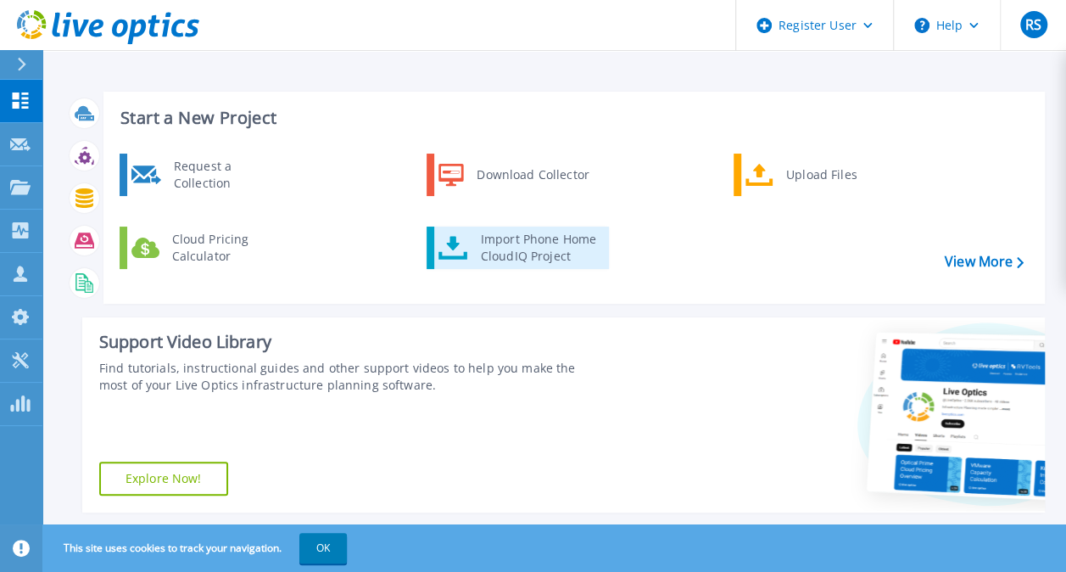
click at [451, 246] on icon at bounding box center [453, 248] width 30 height 24
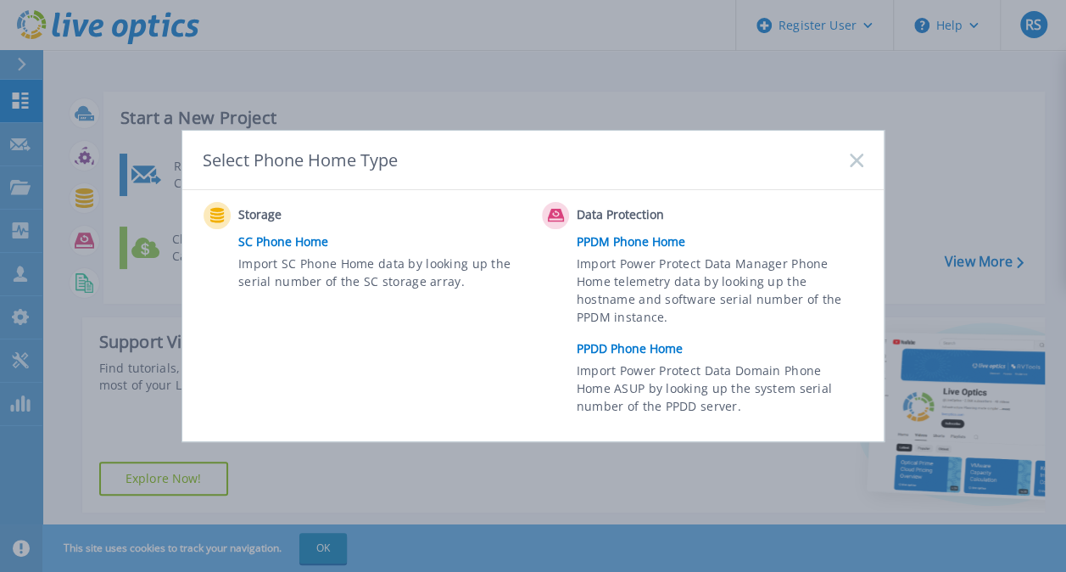
click at [271, 242] on link "SC Phone Home" at bounding box center [385, 241] width 295 height 25
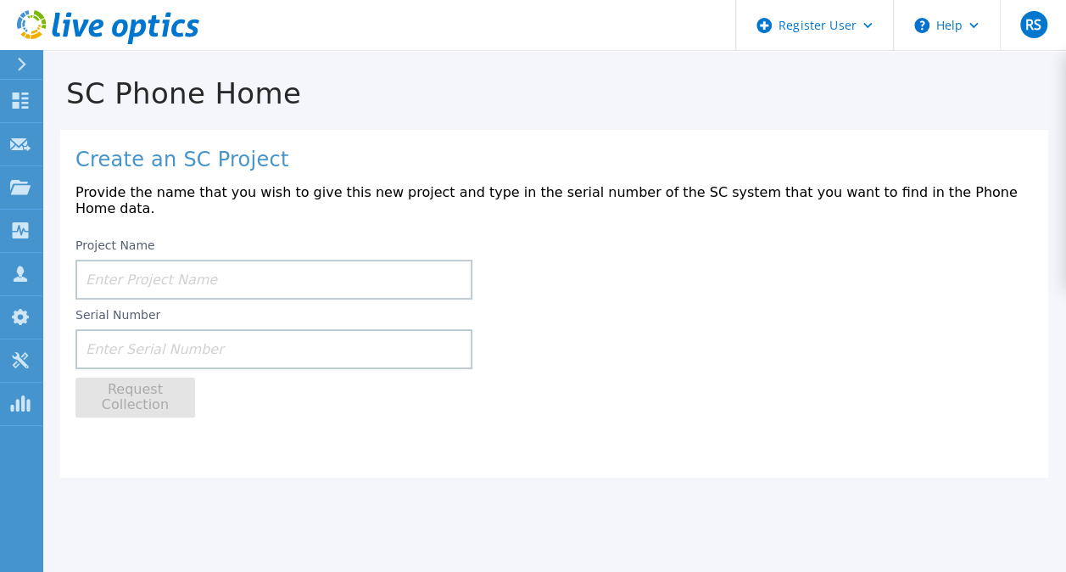
click at [17, 66] on icon at bounding box center [21, 65] width 9 height 14
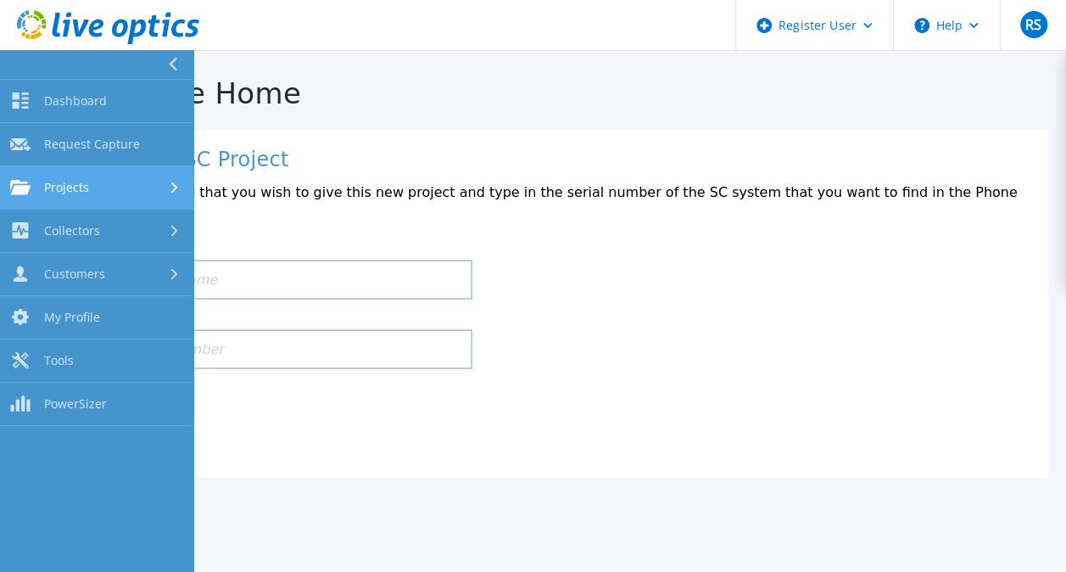
click at [66, 184] on span "Projects" at bounding box center [66, 187] width 45 height 15
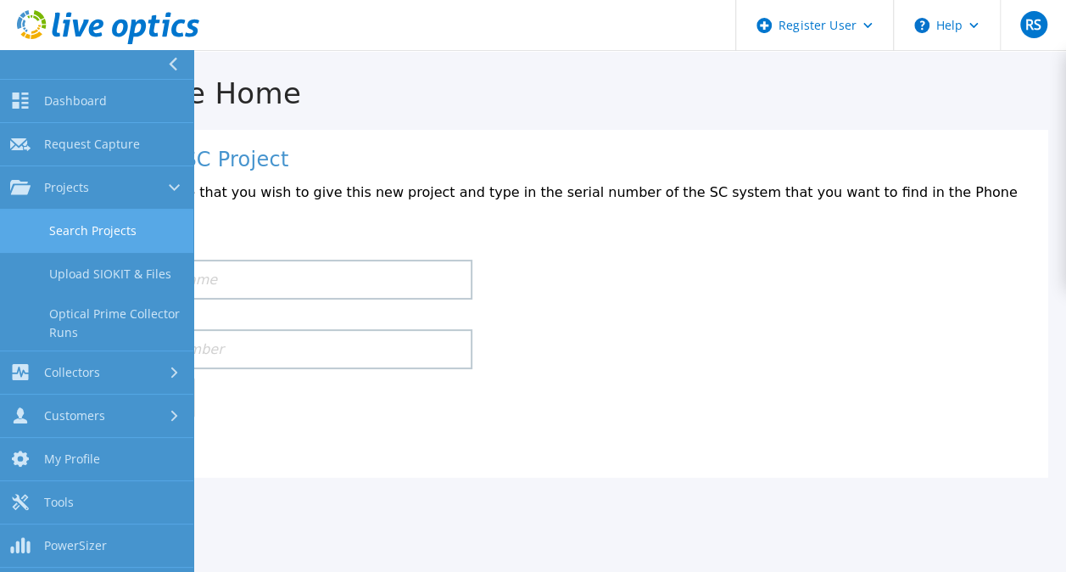
drag, startPoint x: 107, startPoint y: 246, endPoint x: 88, endPoint y: 236, distance: 21.3
click at [88, 236] on link "Search Projects" at bounding box center [96, 230] width 193 height 43
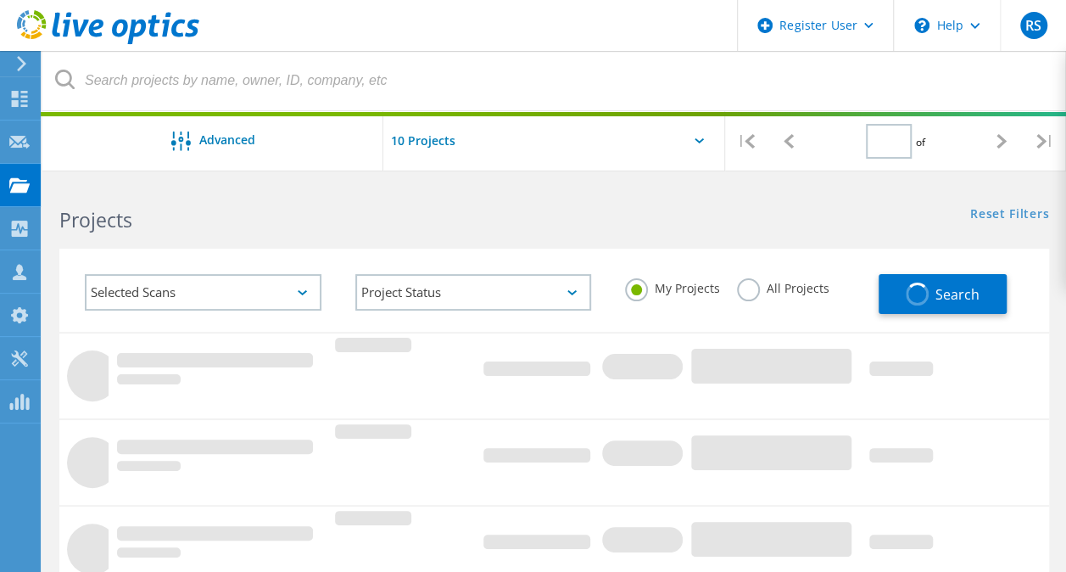
type input "1"
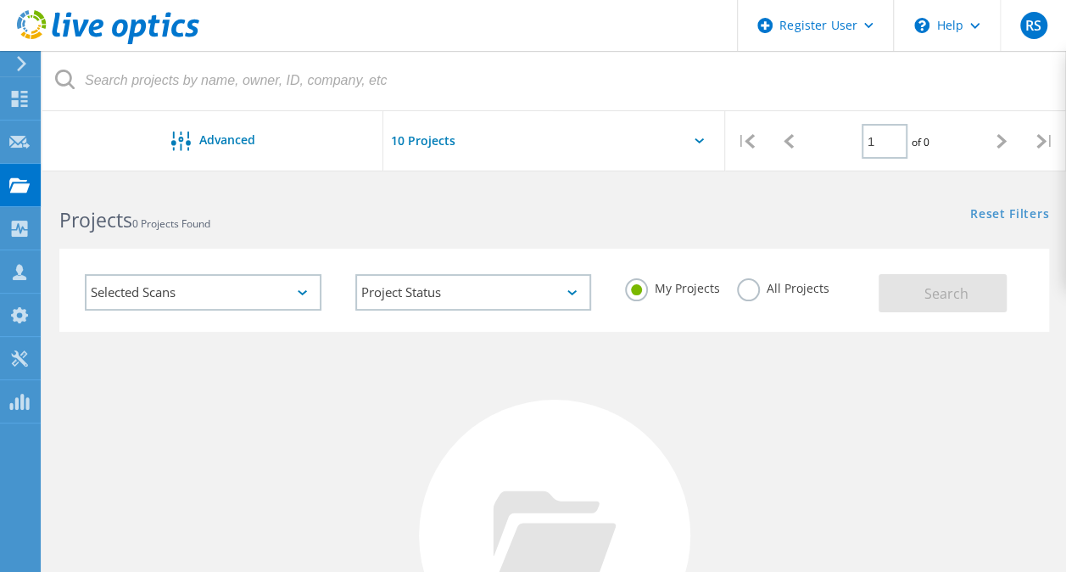
click at [741, 288] on label "All Projects" at bounding box center [783, 286] width 92 height 16
click at [0, 0] on input "All Projects" at bounding box center [0, 0] width 0 height 0
click at [303, 293] on icon at bounding box center [302, 292] width 9 height 5
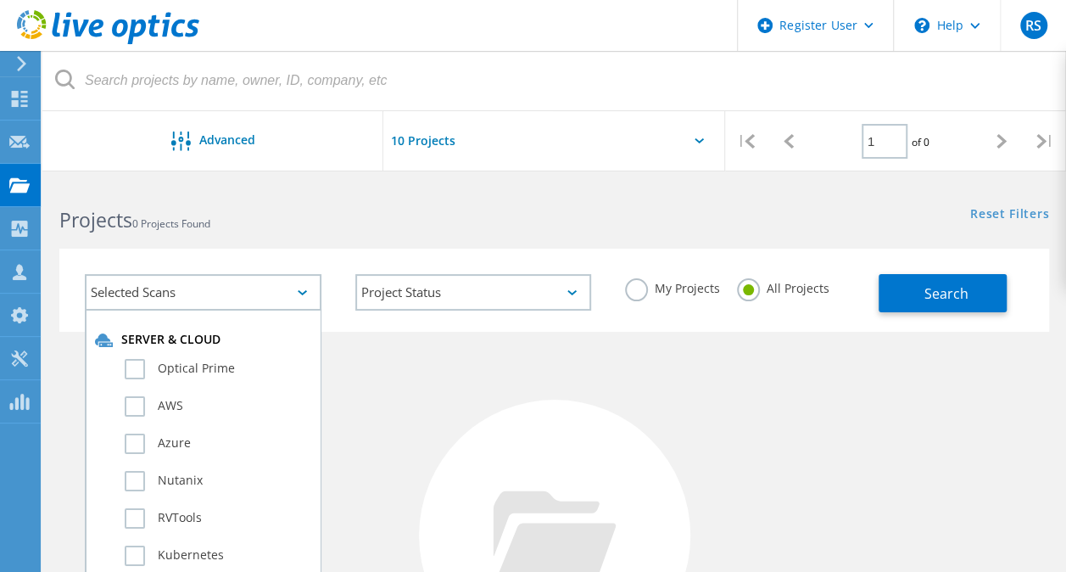
click at [692, 141] on div at bounding box center [553, 146] width 341 height 70
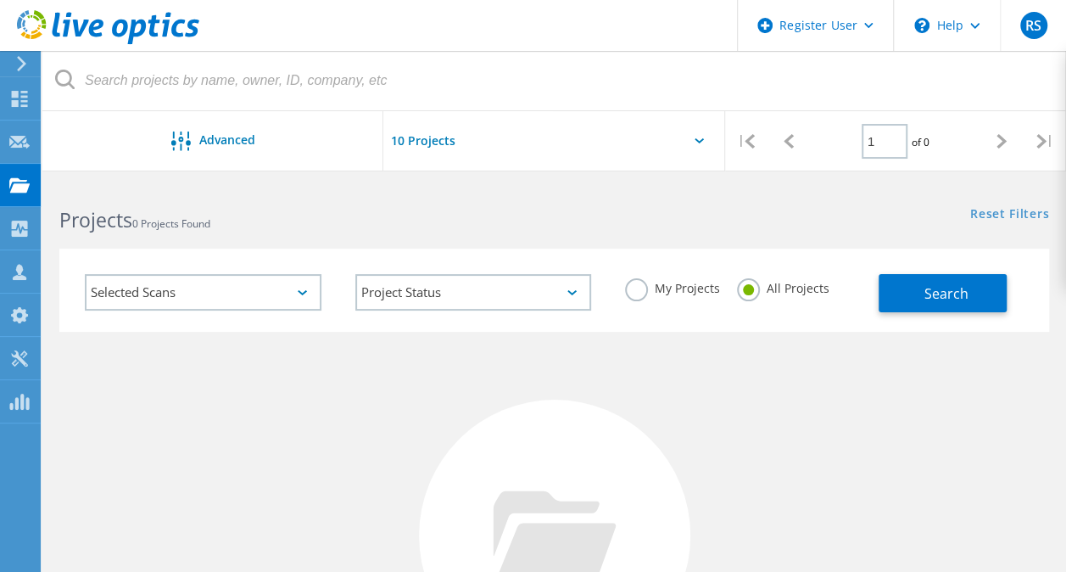
click at [704, 136] on div at bounding box center [553, 146] width 341 height 70
click at [690, 140] on div at bounding box center [553, 146] width 341 height 70
click at [699, 139] on icon at bounding box center [699, 140] width 9 height 5
click at [444, 131] on input "text" at bounding box center [468, 140] width 170 height 59
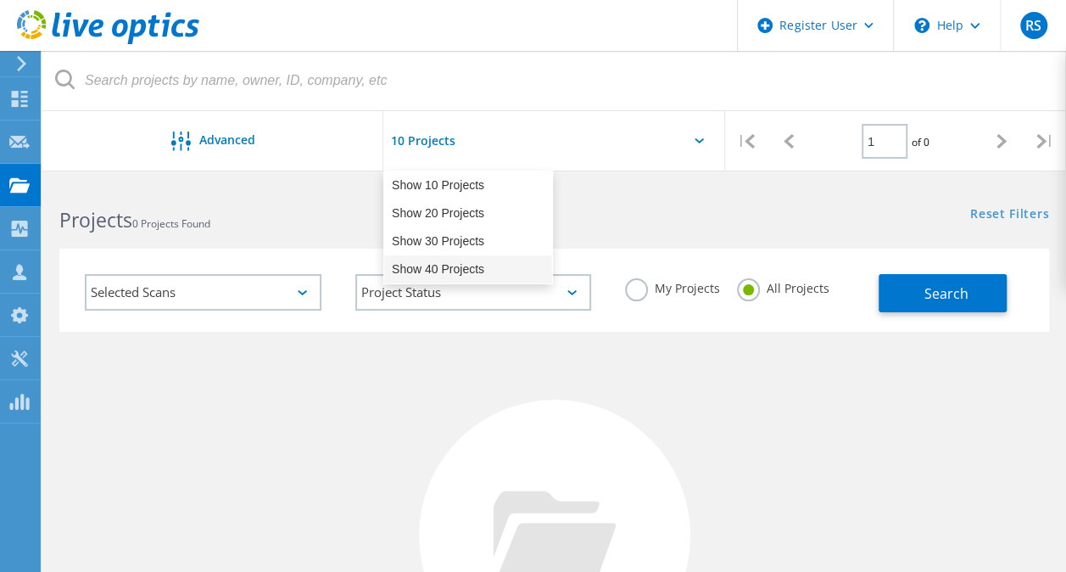
click at [421, 268] on div "Show 40 Projects" at bounding box center [468, 269] width 168 height 28
type input "Show 40 Projects"
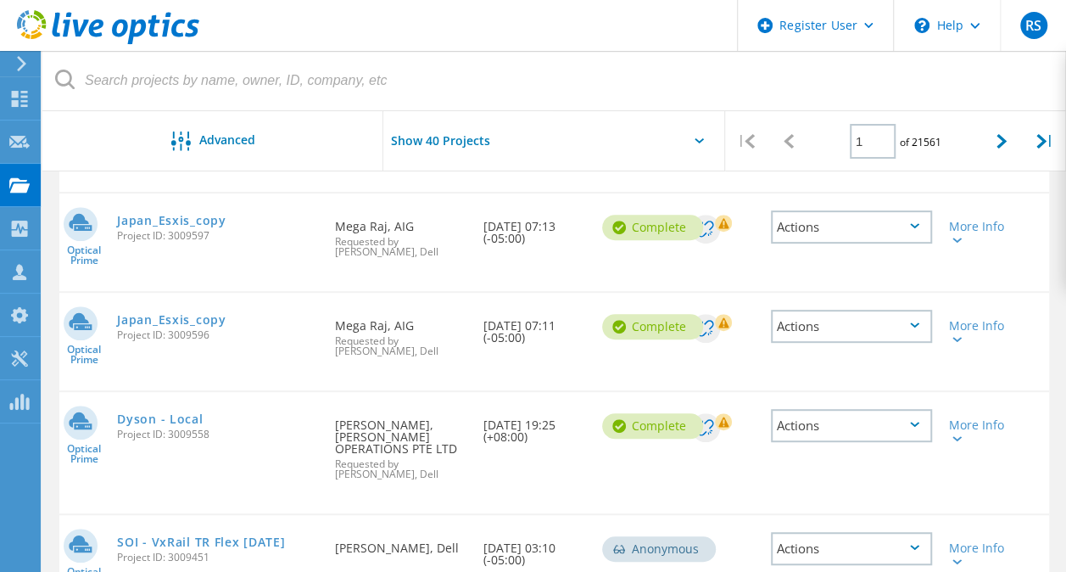
scroll to position [3499, 0]
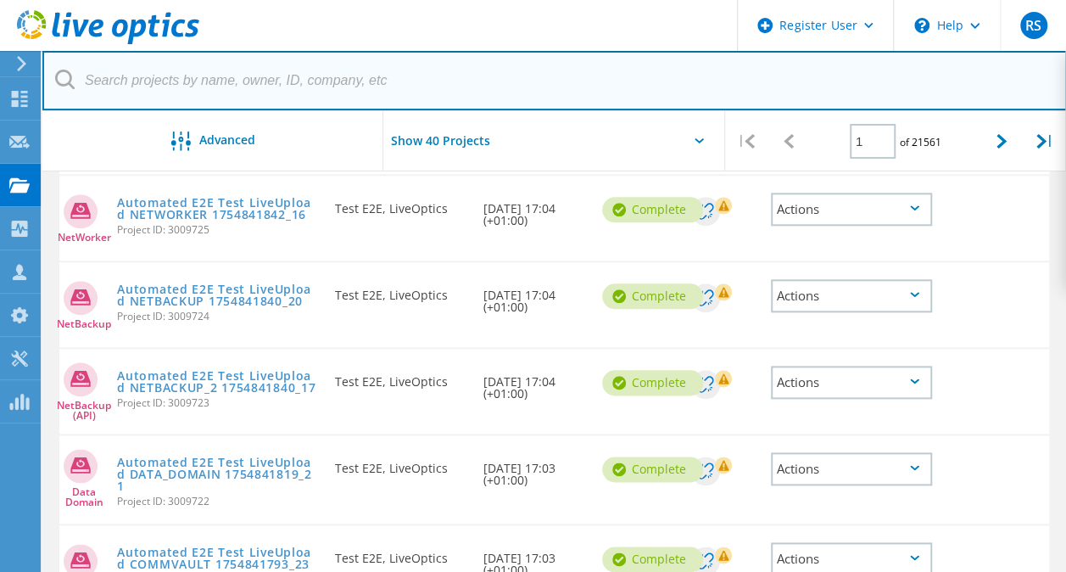
click at [344, 81] on input "text" at bounding box center [554, 80] width 1024 height 59
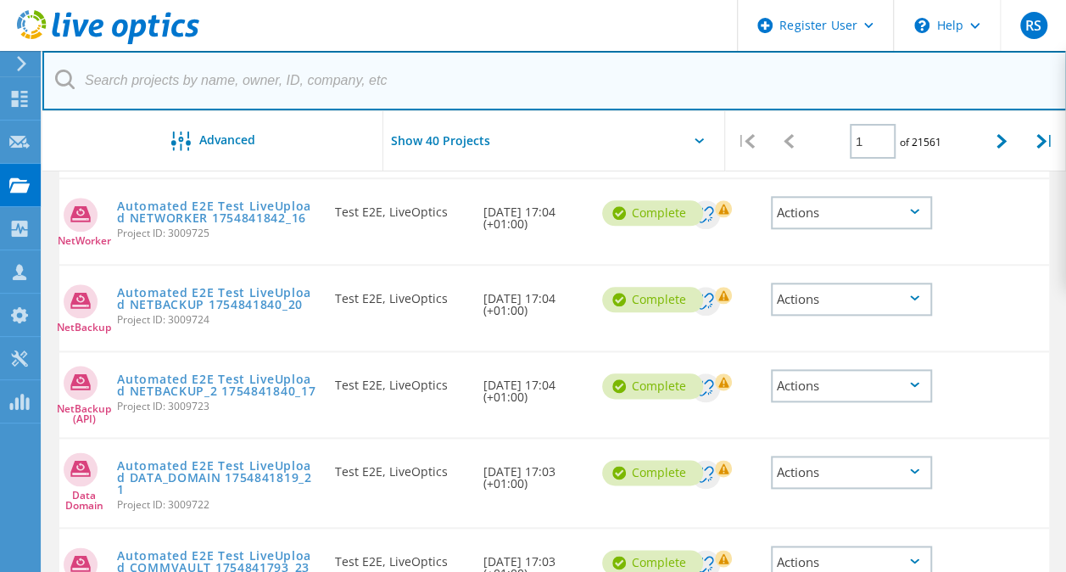
scroll to position [816, 0]
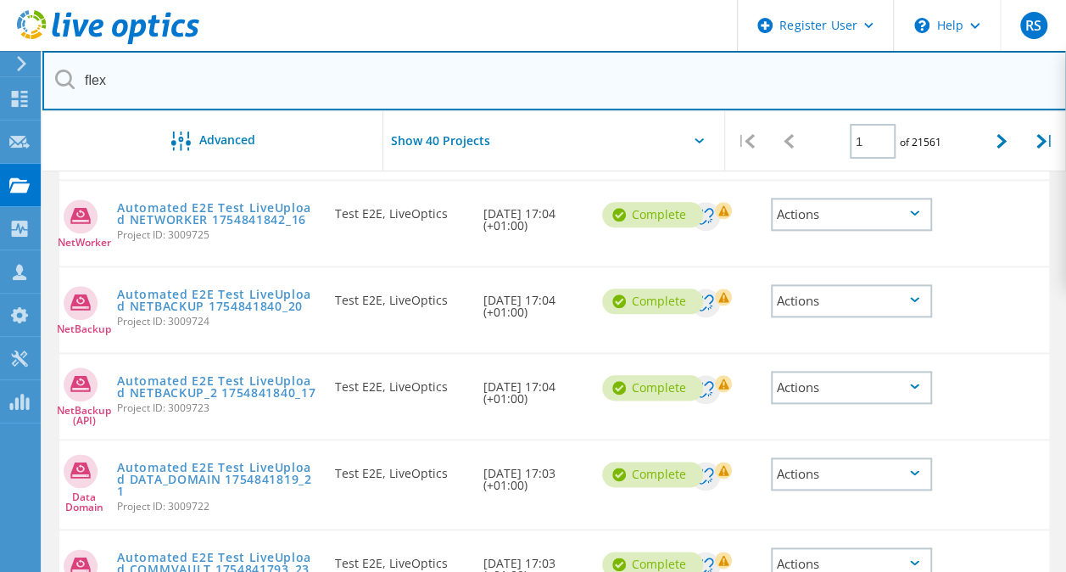
type input "flex"
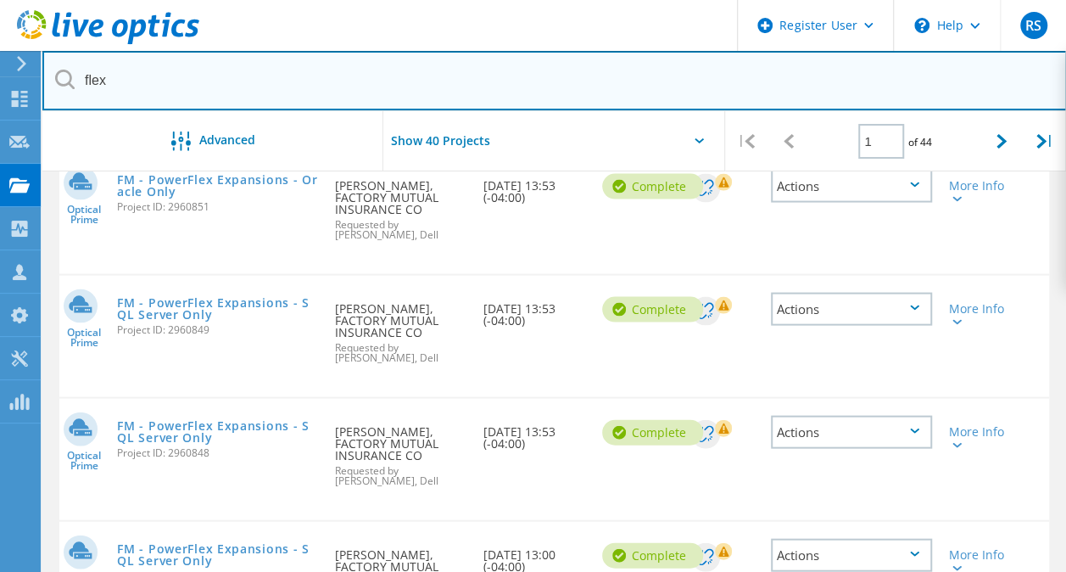
scroll to position [1638, 0]
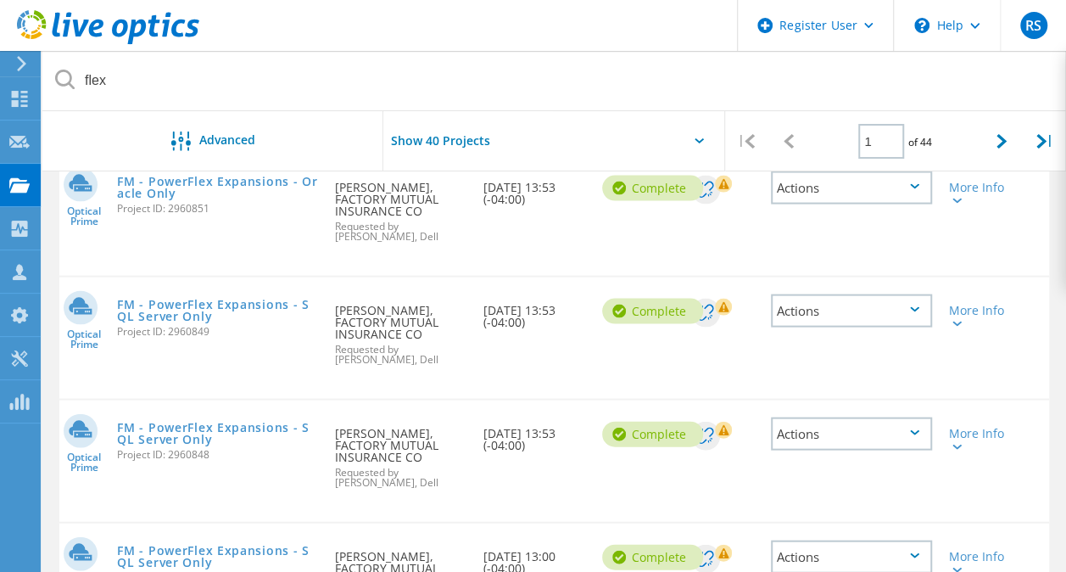
click at [917, 307] on icon at bounding box center [914, 309] width 9 height 5
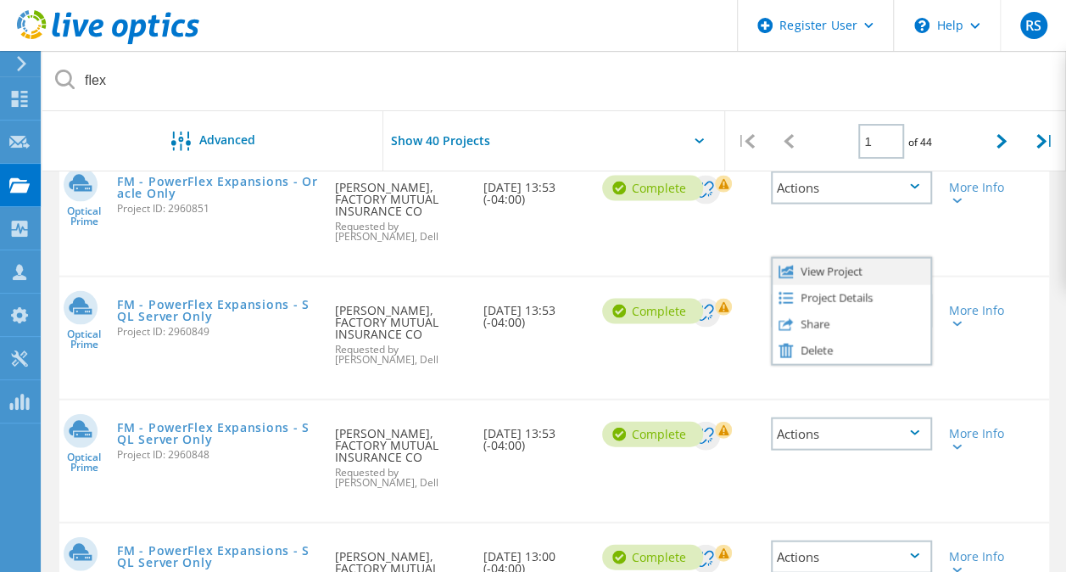
click at [881, 259] on div "View Project" at bounding box center [852, 272] width 158 height 26
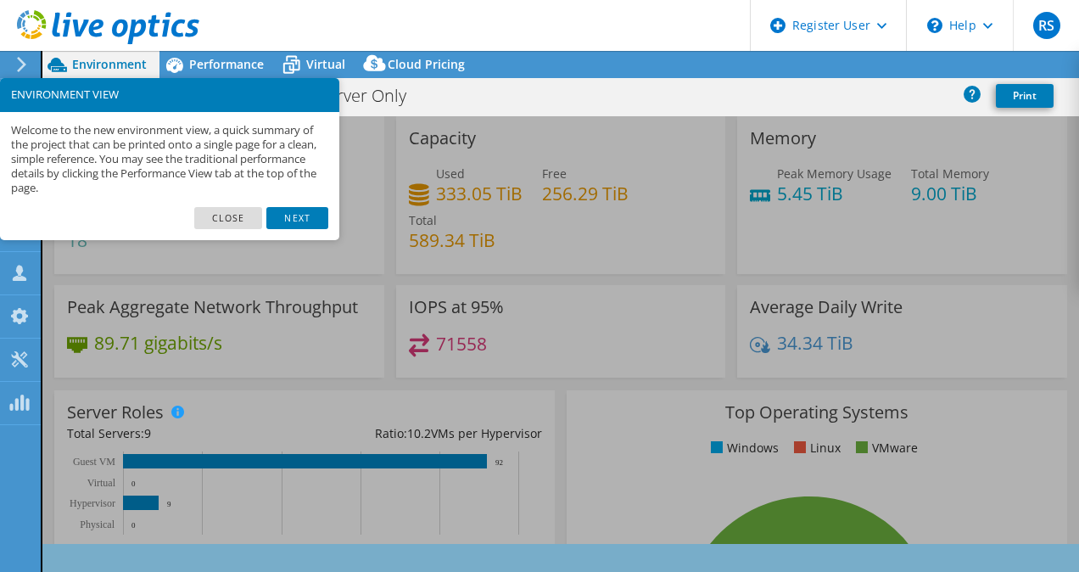
select select "USD"
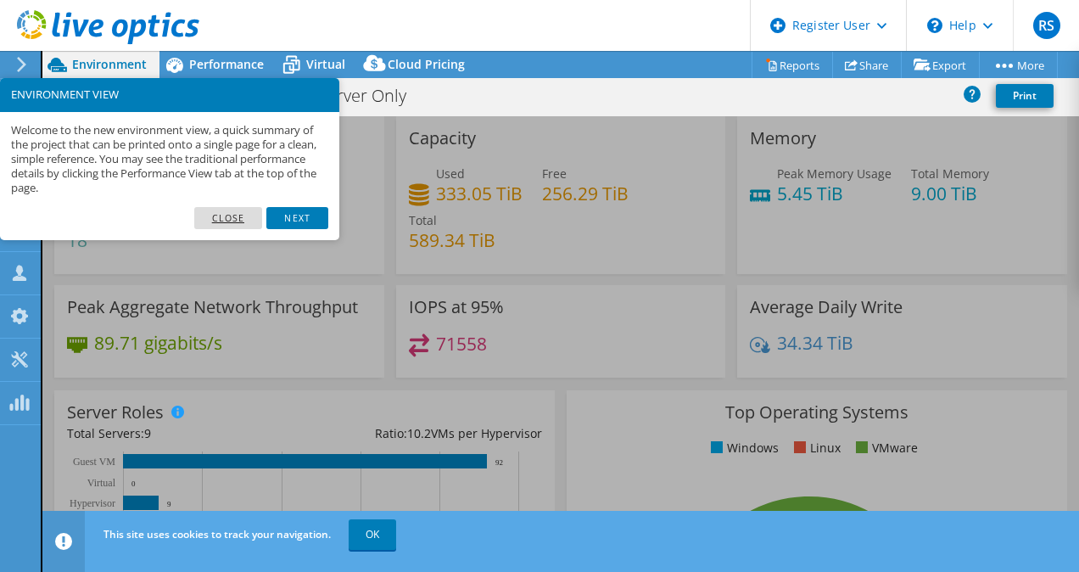
click at [232, 215] on link "Close" at bounding box center [228, 218] width 69 height 22
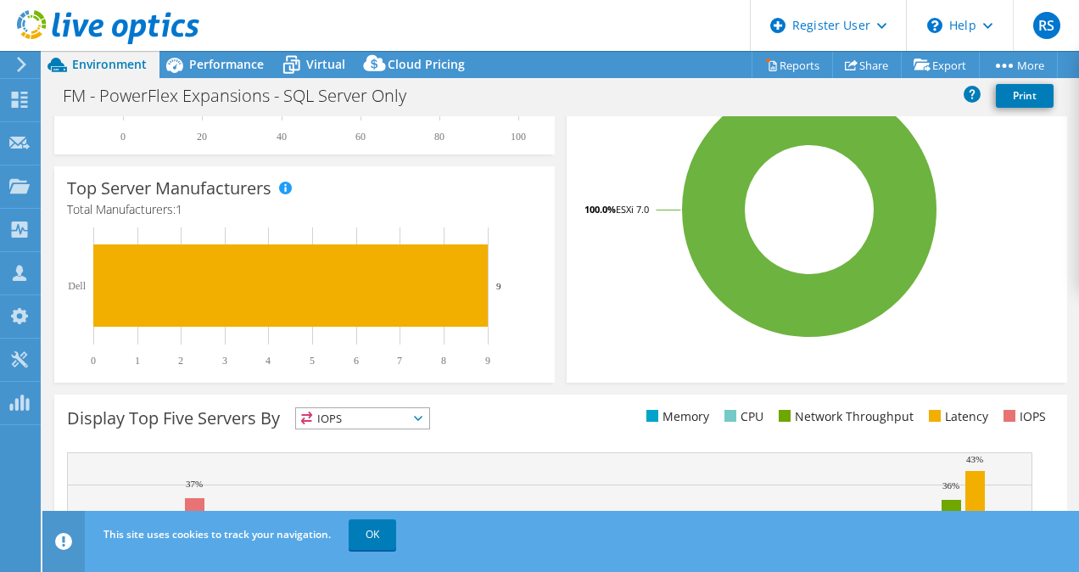
scroll to position [412, 0]
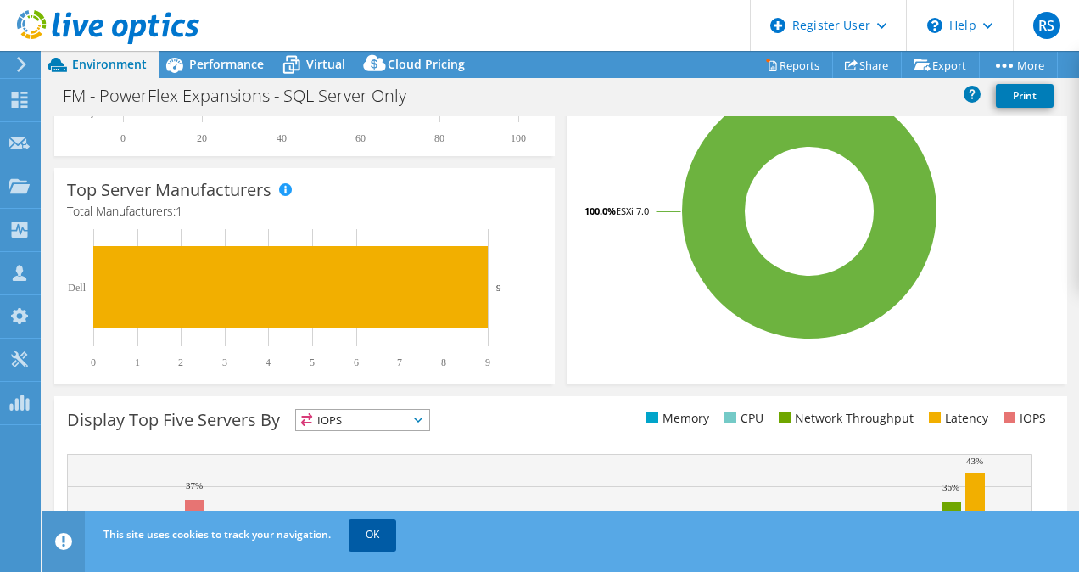
click at [377, 538] on link "OK" at bounding box center [372, 534] width 47 height 31
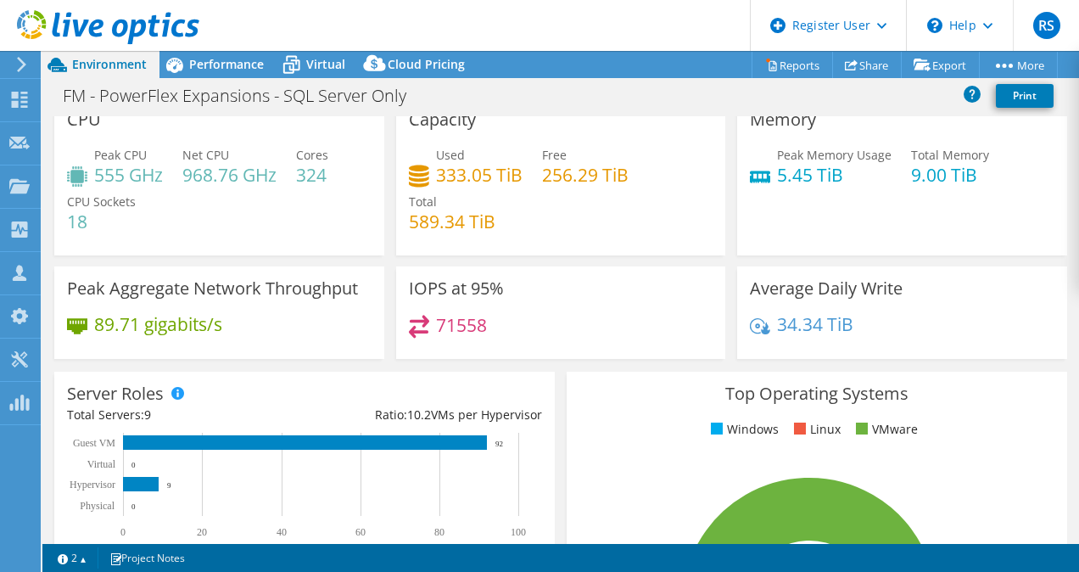
scroll to position [0, 0]
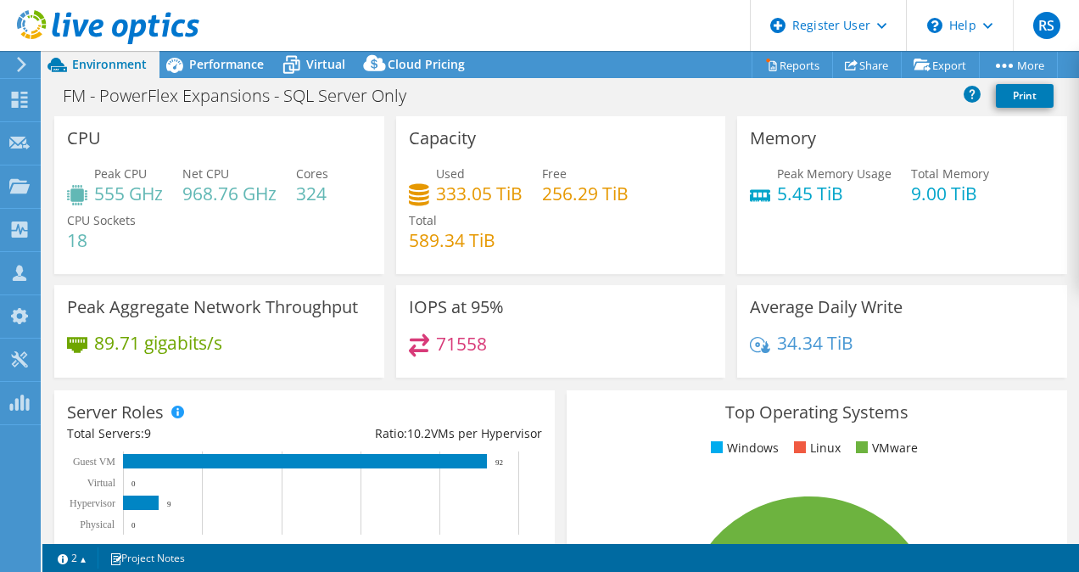
click at [452, 193] on h4 "333.05 TiB" at bounding box center [479, 193] width 86 height 19
click at [955, 30] on div "\n Help" at bounding box center [959, 25] width 107 height 51
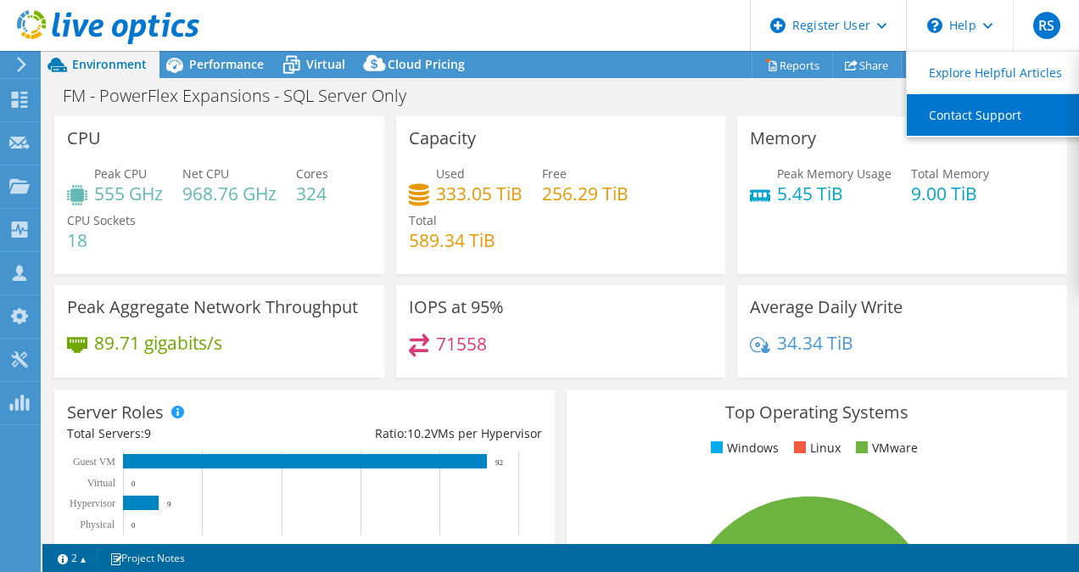
click at [963, 117] on link "Contact Support" at bounding box center [1001, 115] width 189 height 42
